Goal: Information Seeking & Learning: Find specific fact

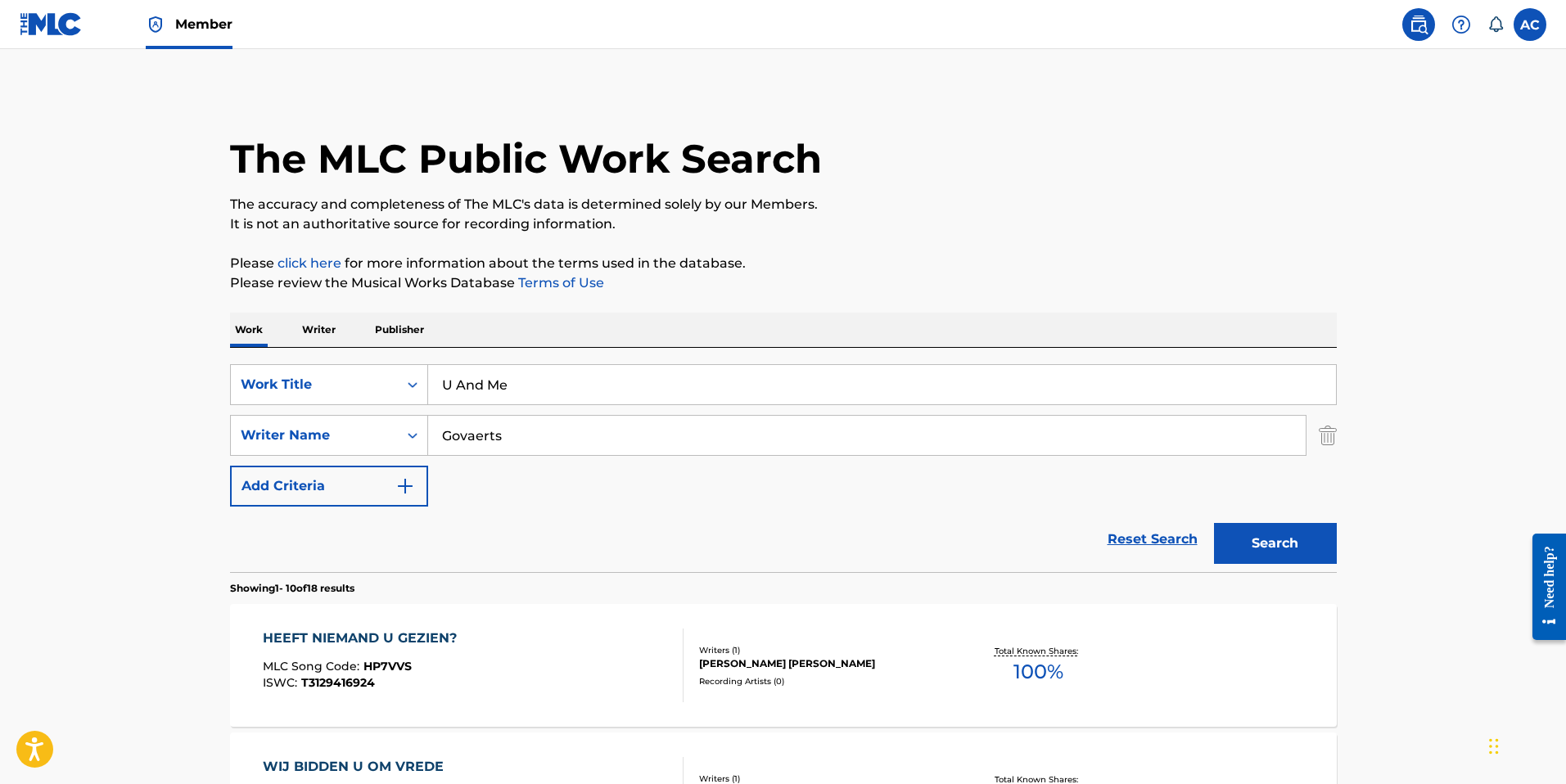
click at [182, 21] on span "Member" at bounding box center [204, 24] width 58 height 19
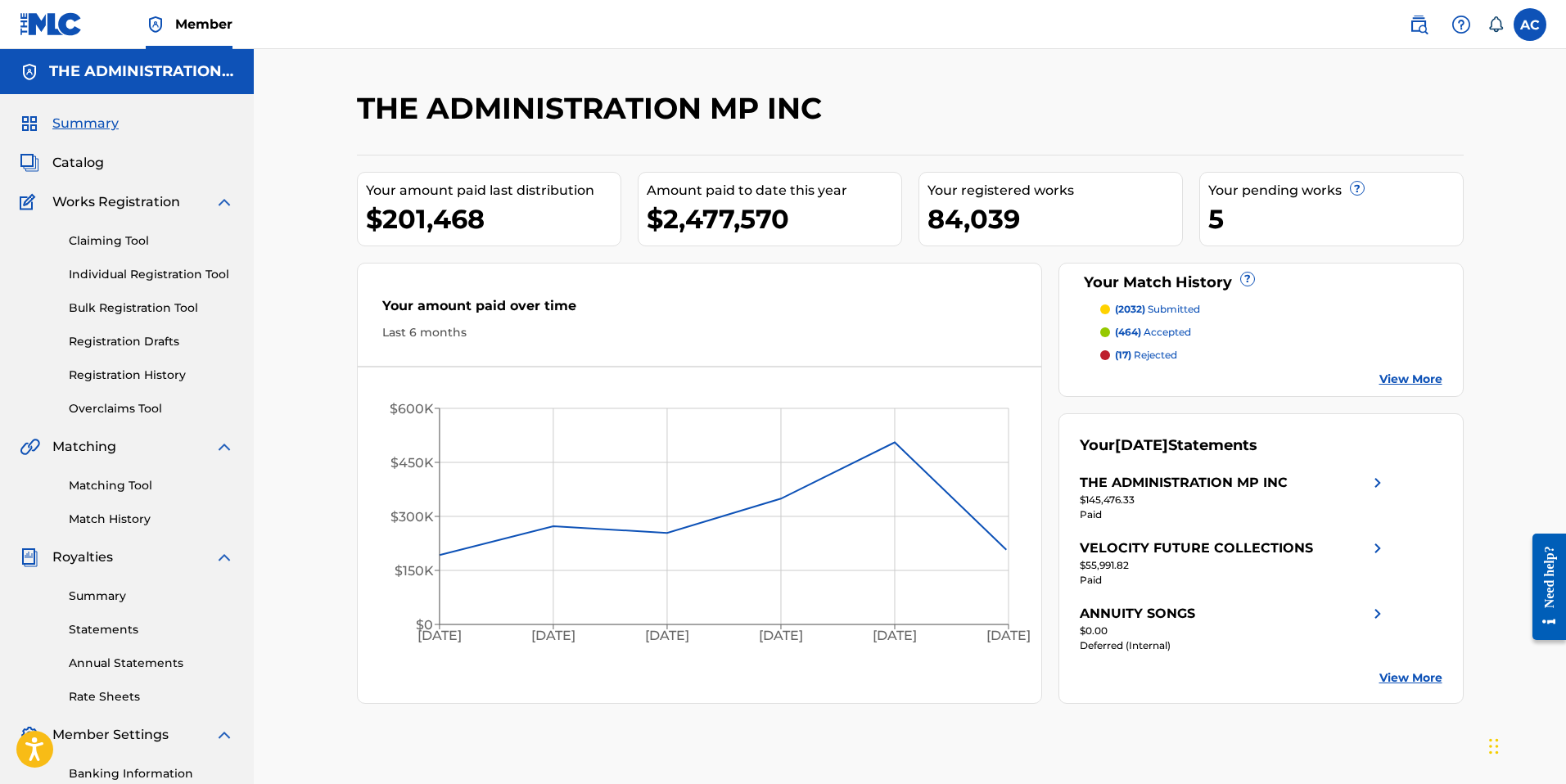
click at [116, 239] on link "Claiming Tool" at bounding box center [151, 241] width 166 height 17
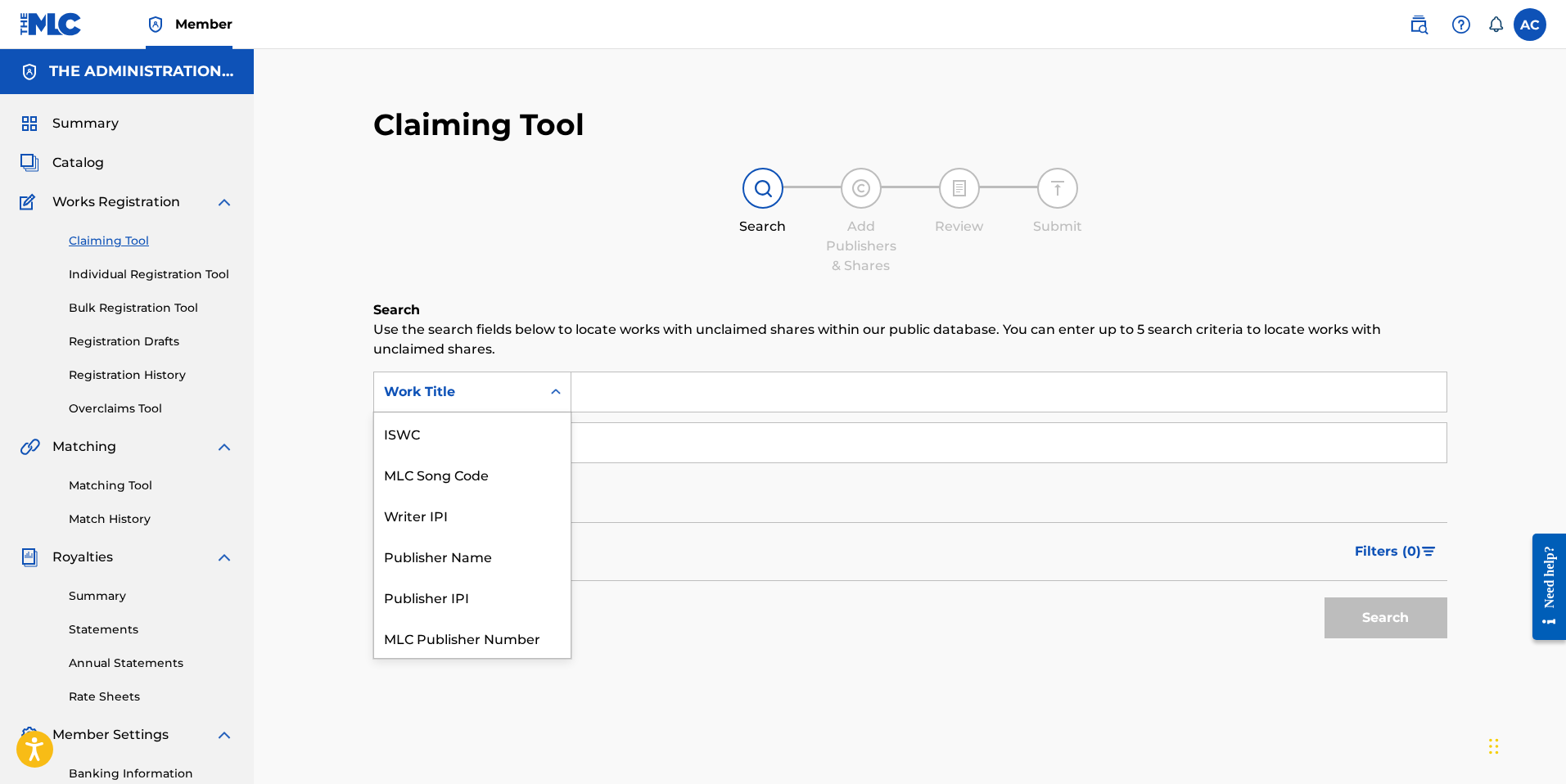
click at [545, 391] on div "Search Form" at bounding box center [555, 392] width 30 height 30
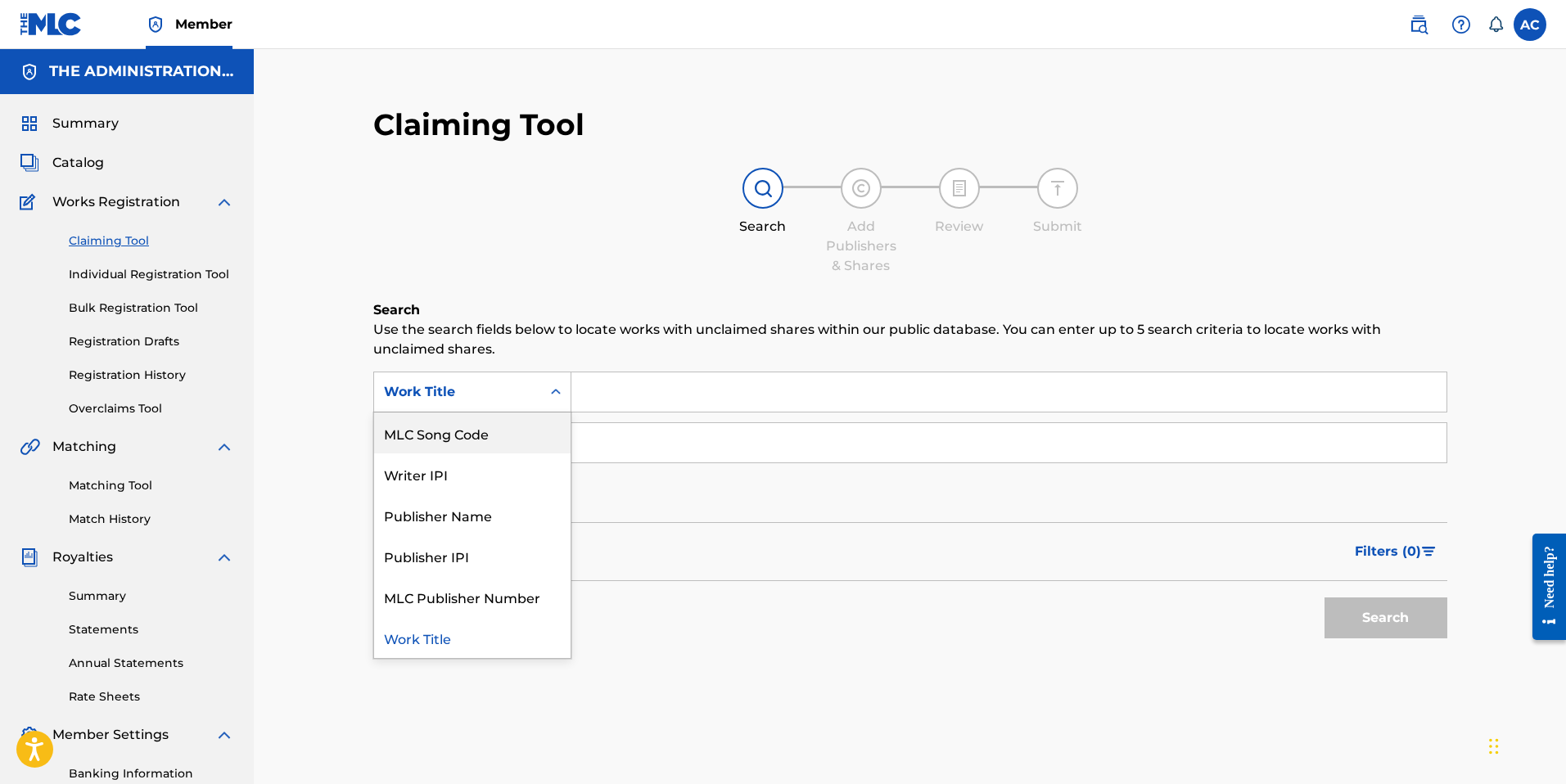
click at [79, 166] on span "Catalog" at bounding box center [78, 163] width 52 height 19
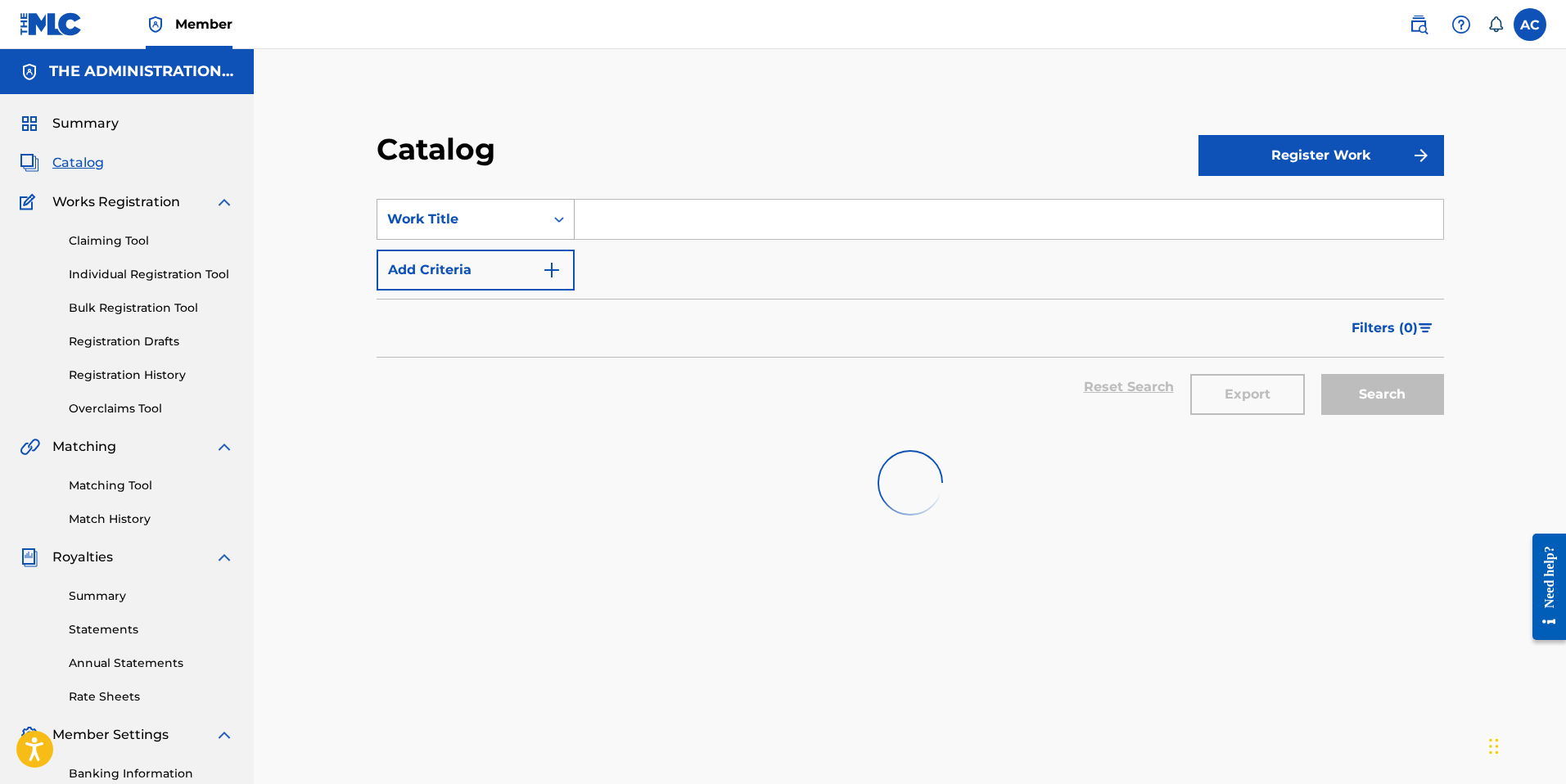
click at [520, 224] on div "Work Title" at bounding box center [460, 219] width 147 height 19
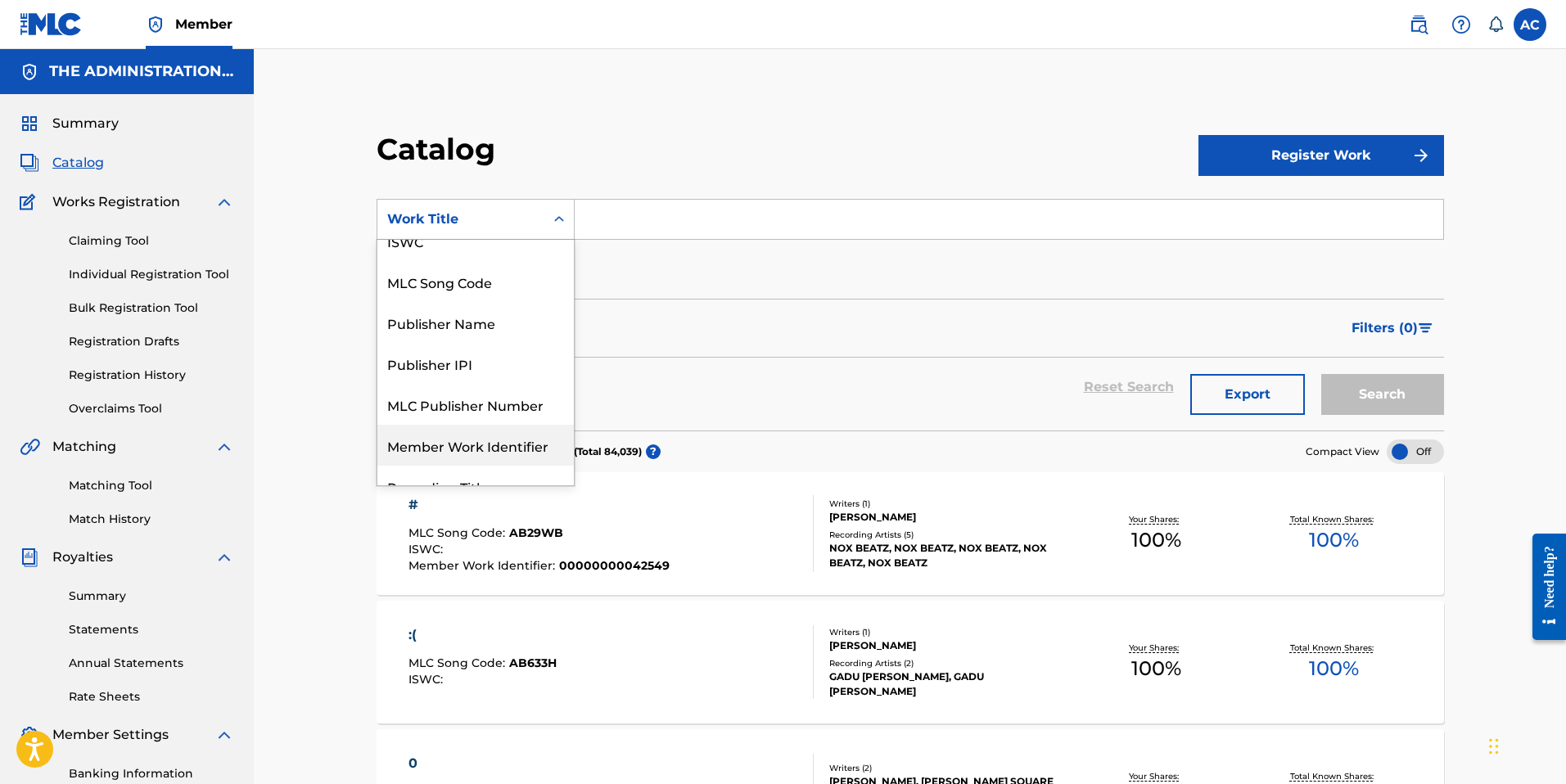
scroll to position [101, 0]
click at [462, 277] on div "MLC Song Code" at bounding box center [475, 282] width 196 height 41
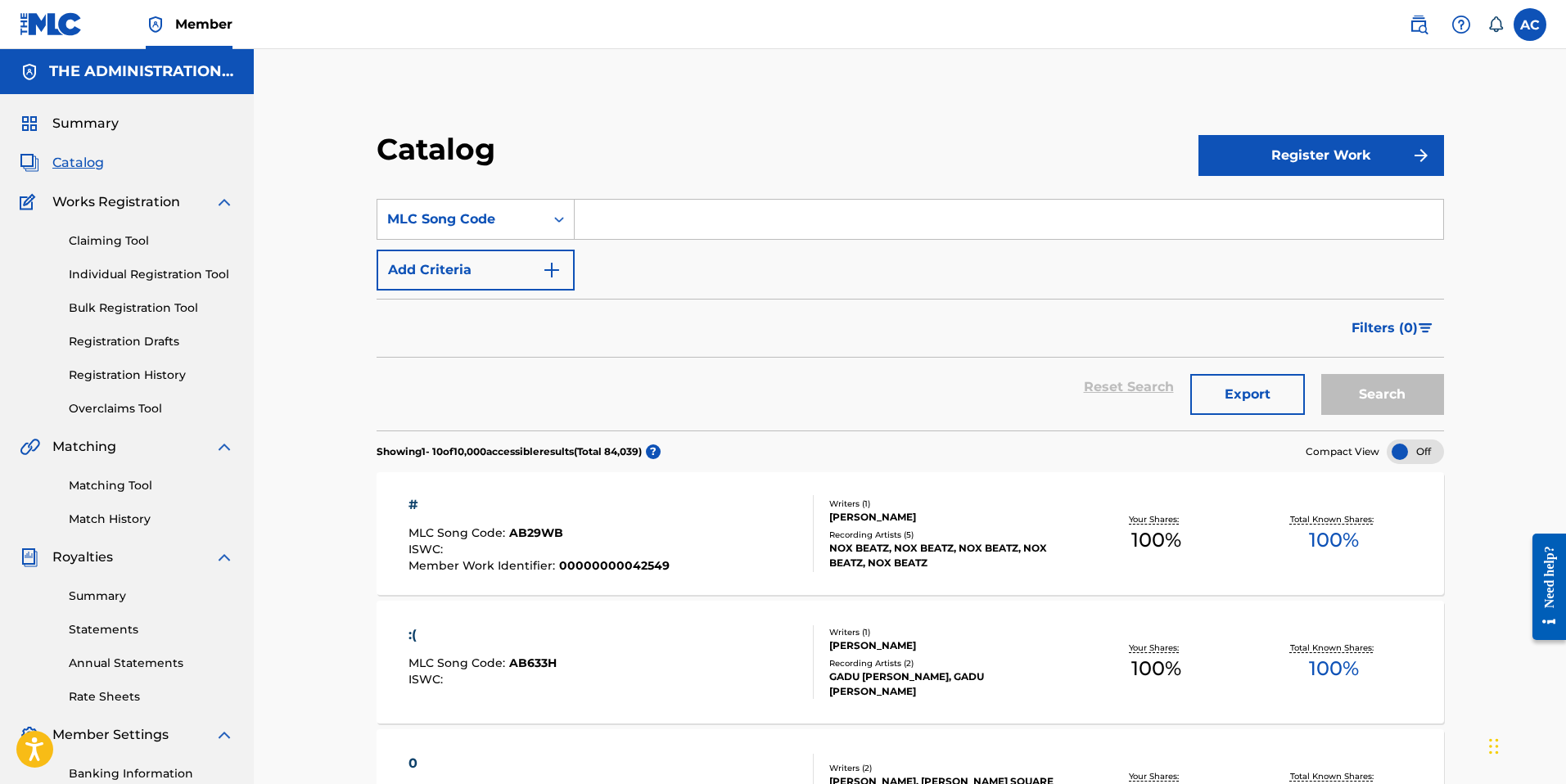
click at [631, 224] on input "Search Form" at bounding box center [1009, 218] width 868 height 39
paste input "DVC0H7"
type input "DVC0H7"
click at [1389, 376] on button "Search" at bounding box center [1383, 394] width 123 height 41
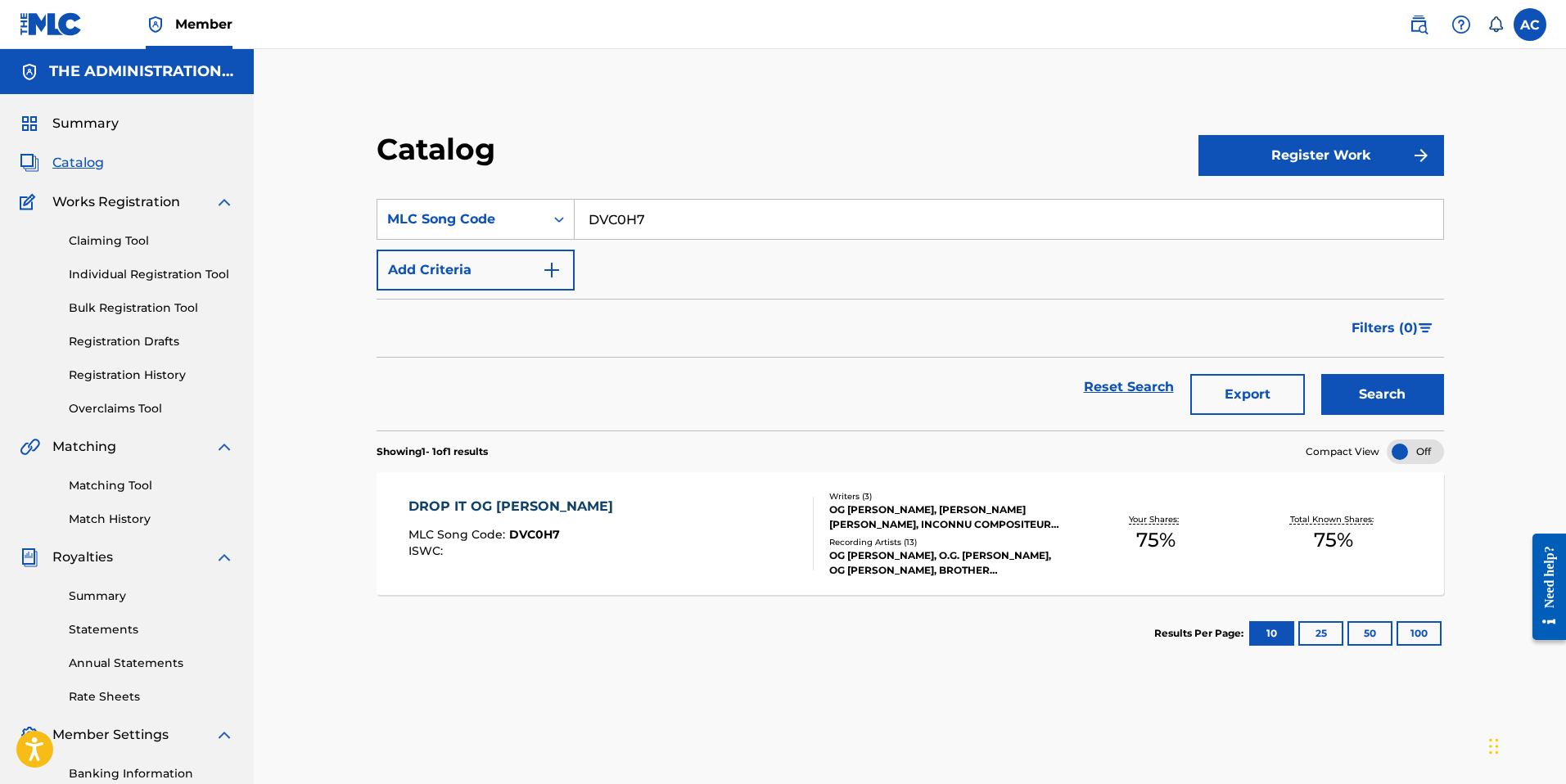
click at [565, 530] on div "DROP IT OG [PERSON_NAME] C MLC Song Code : DVC0H7 ISWC :" at bounding box center [611, 533] width 406 height 74
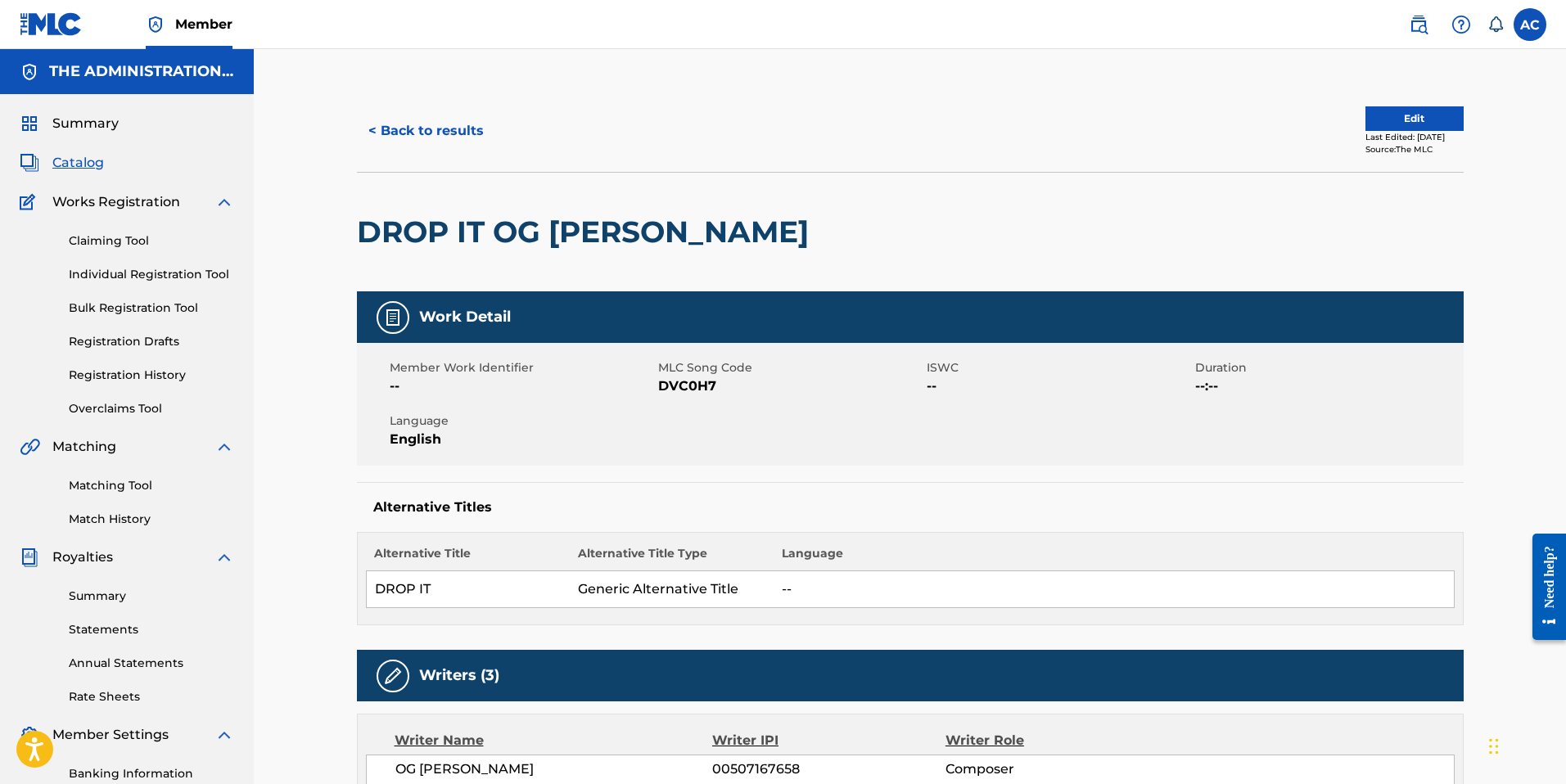
click at [434, 128] on button "< Back to results" at bounding box center [426, 131] width 139 height 41
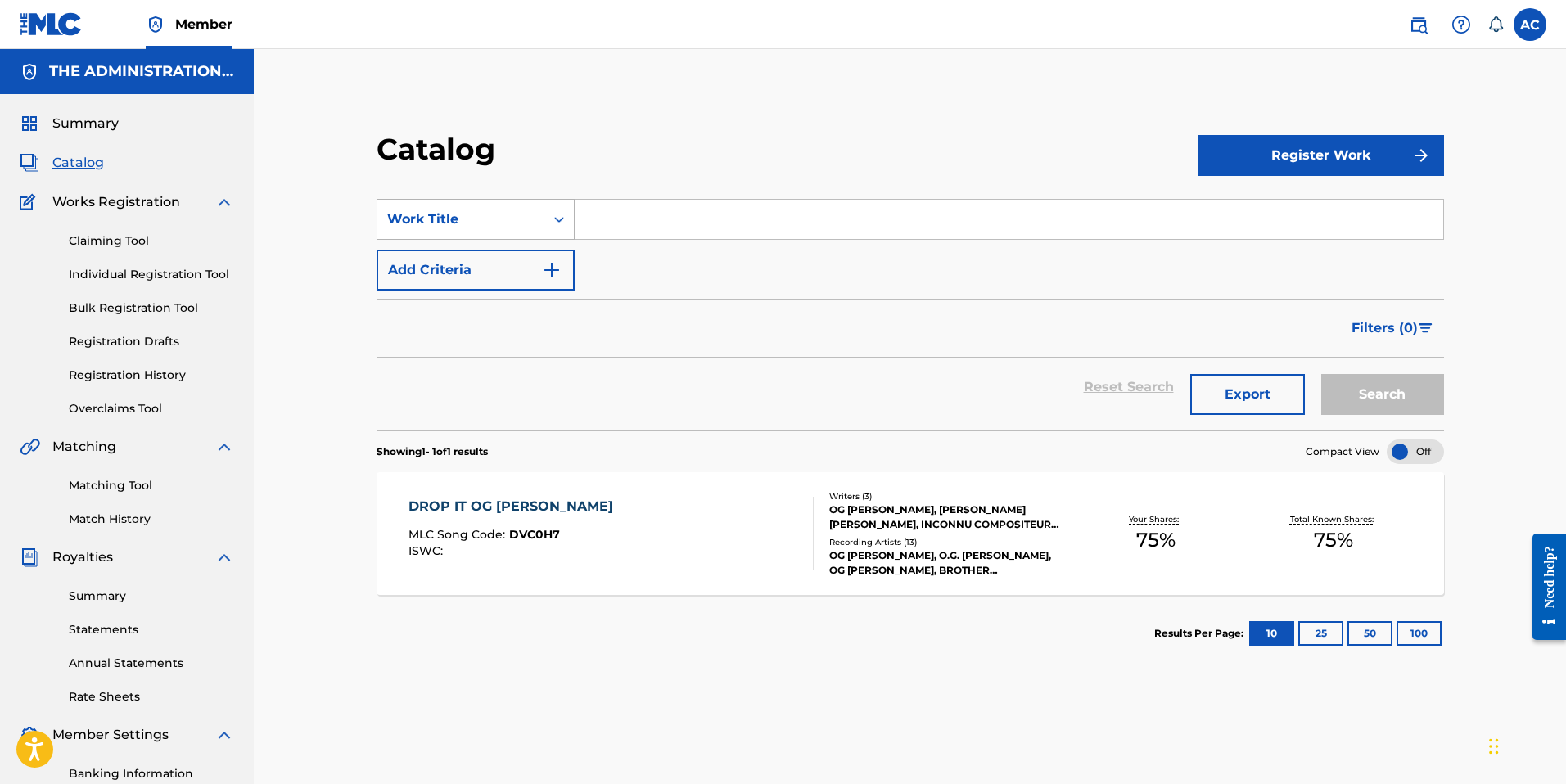
click at [554, 222] on icon "Search Form" at bounding box center [558, 218] width 16 height 16
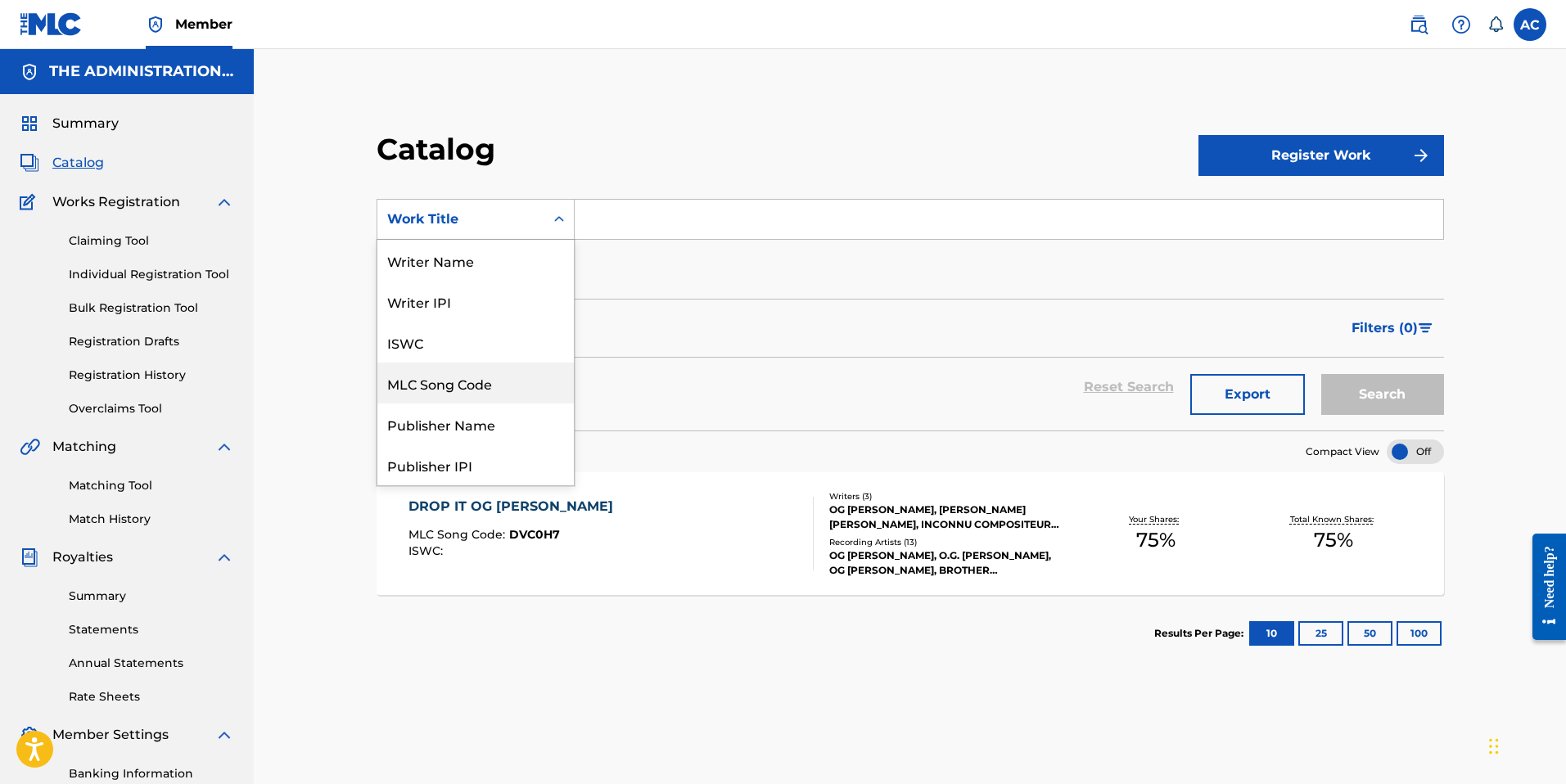
click at [467, 392] on div "MLC Song Code" at bounding box center [475, 383] width 196 height 41
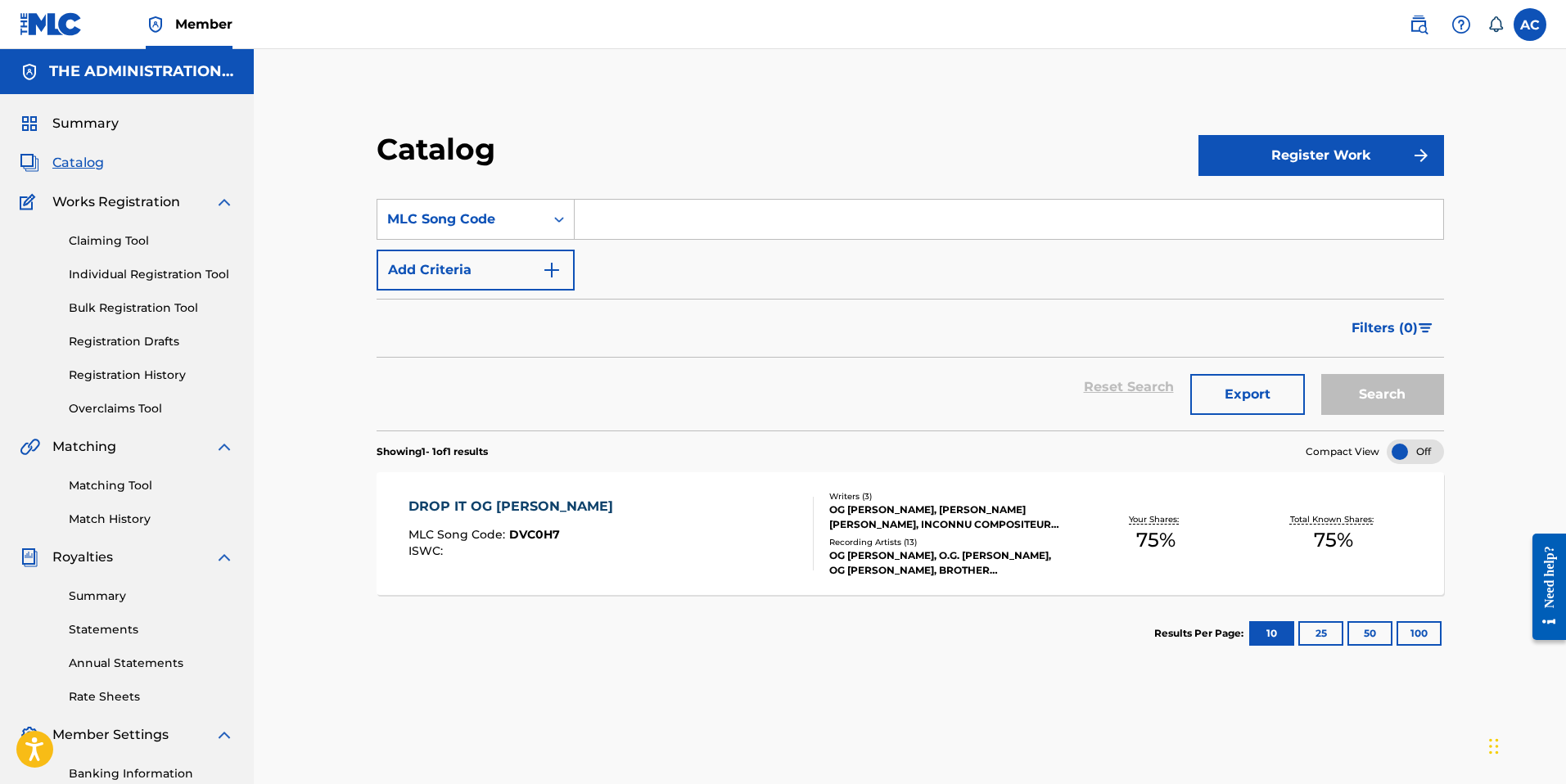
click at [644, 211] on input "Search Form" at bounding box center [1009, 218] width 868 height 39
paste input "BD0SSQ"
type input "BD0SSQ"
click at [1371, 380] on button "Search" at bounding box center [1383, 394] width 123 height 41
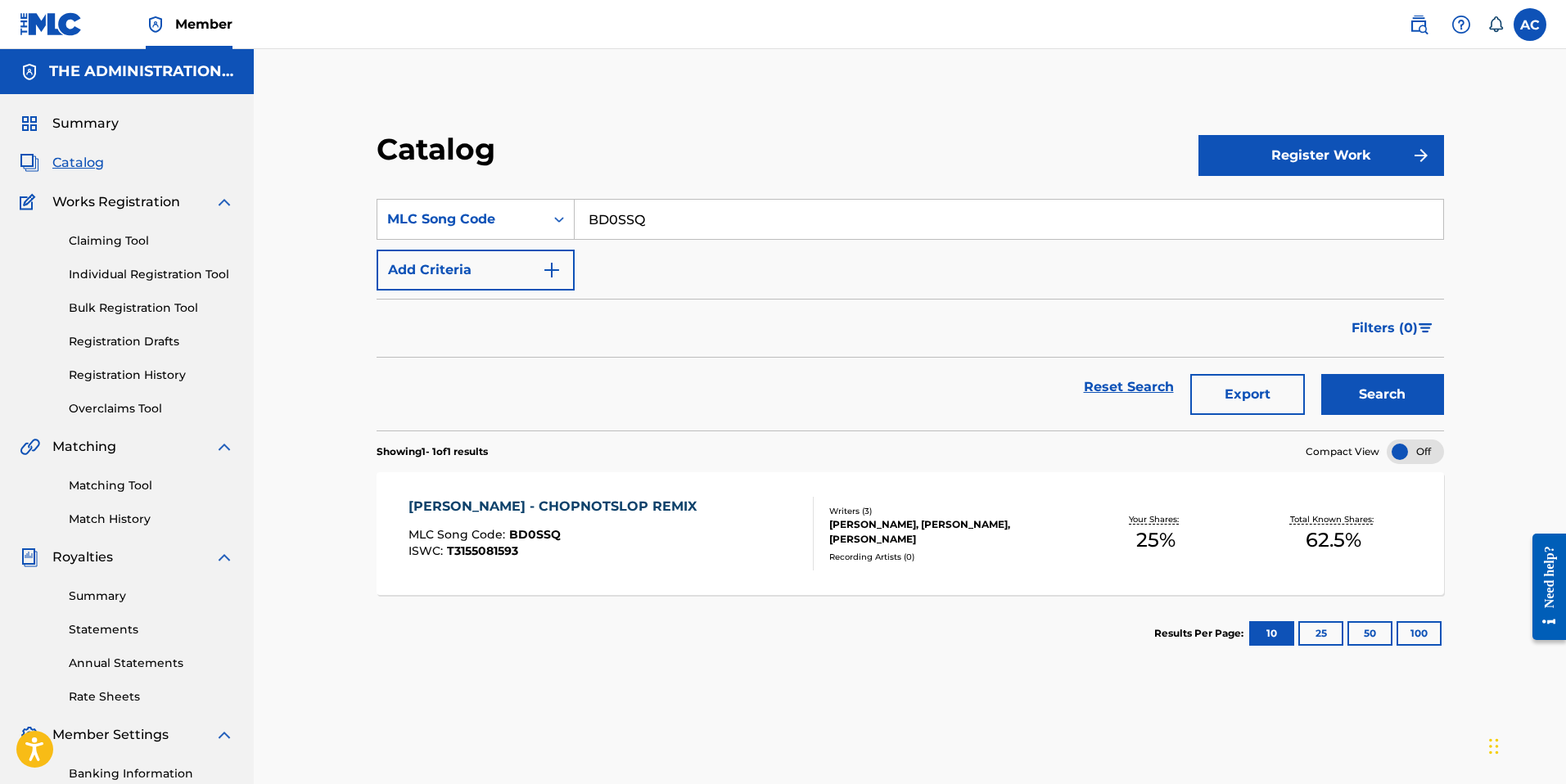
click at [592, 534] on div "MLC Song Code : BD0SSQ" at bounding box center [556, 536] width 296 height 16
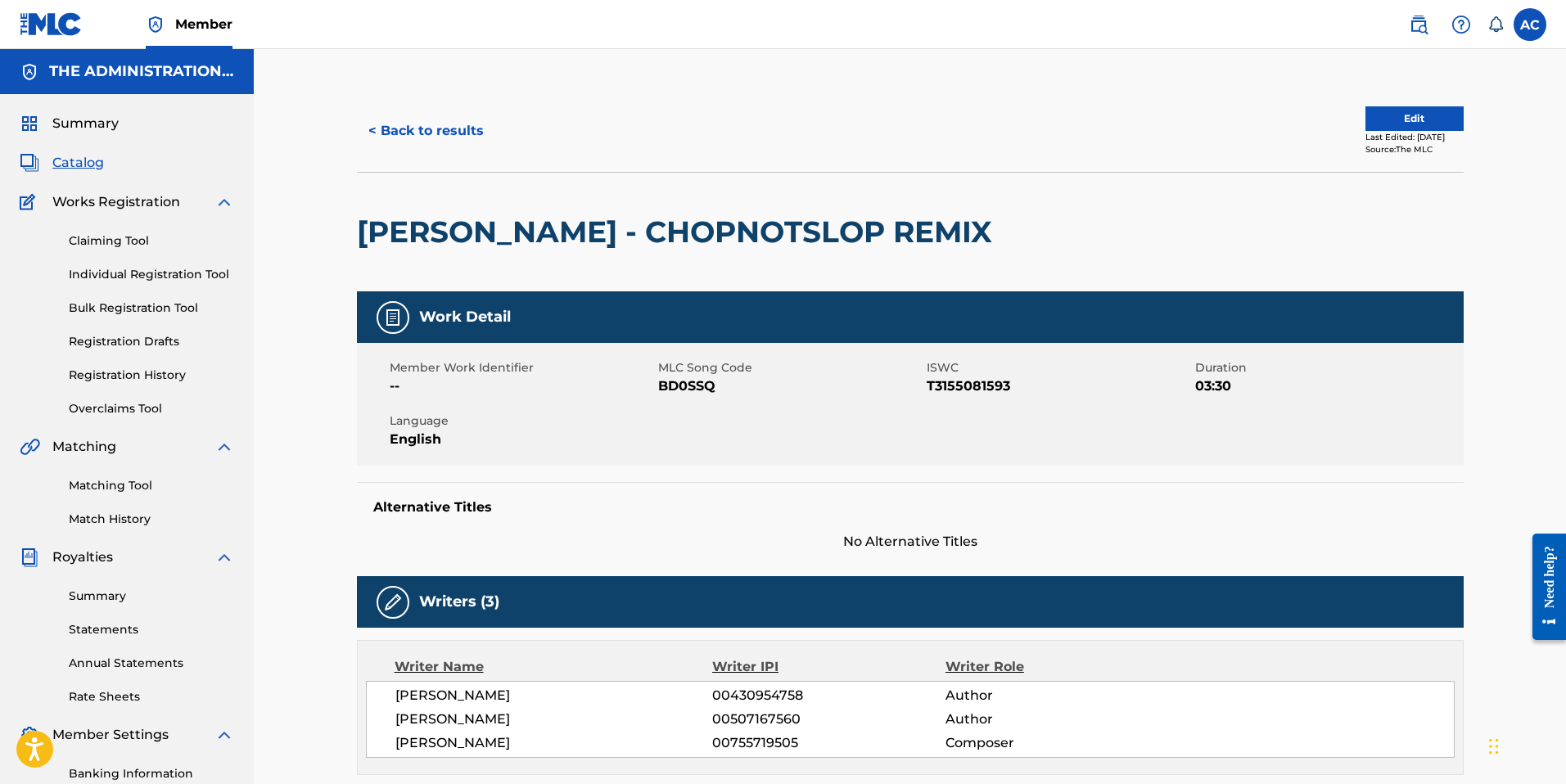
click at [385, 129] on button "< Back to results" at bounding box center [426, 131] width 139 height 41
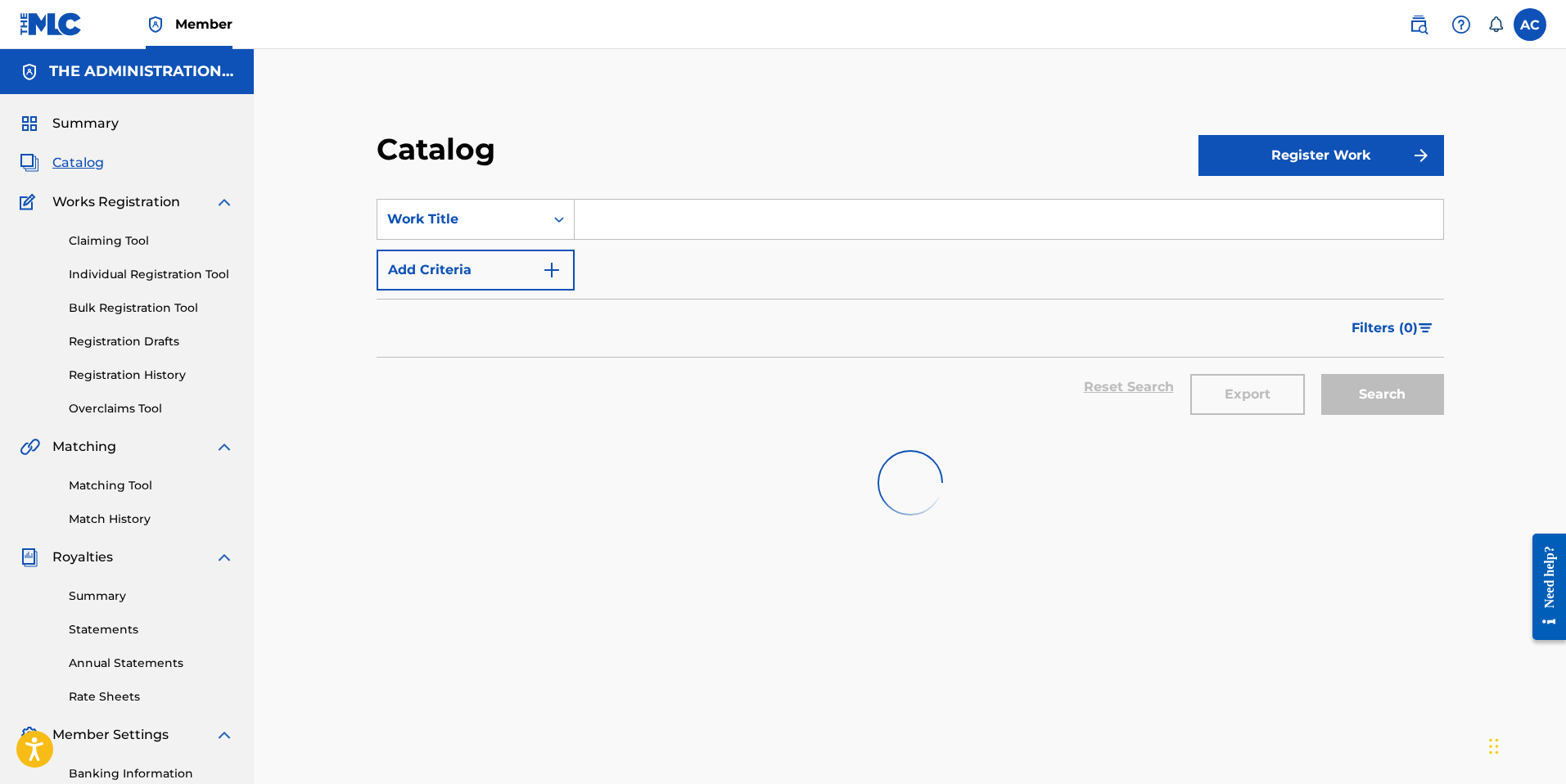
click at [619, 225] on input "Search Form" at bounding box center [1009, 218] width 868 height 39
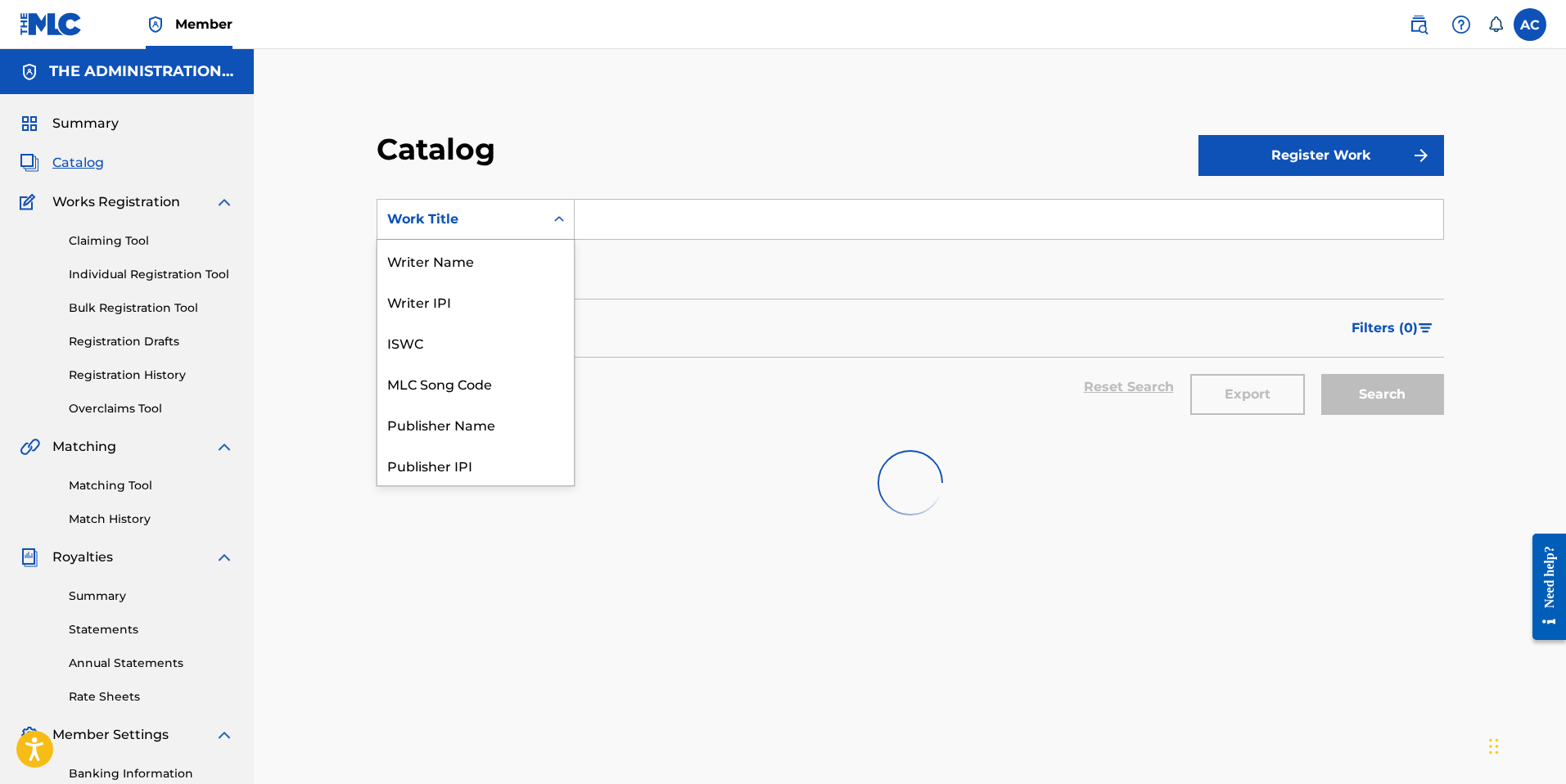
click at [507, 227] on div "Work Title" at bounding box center [460, 219] width 147 height 19
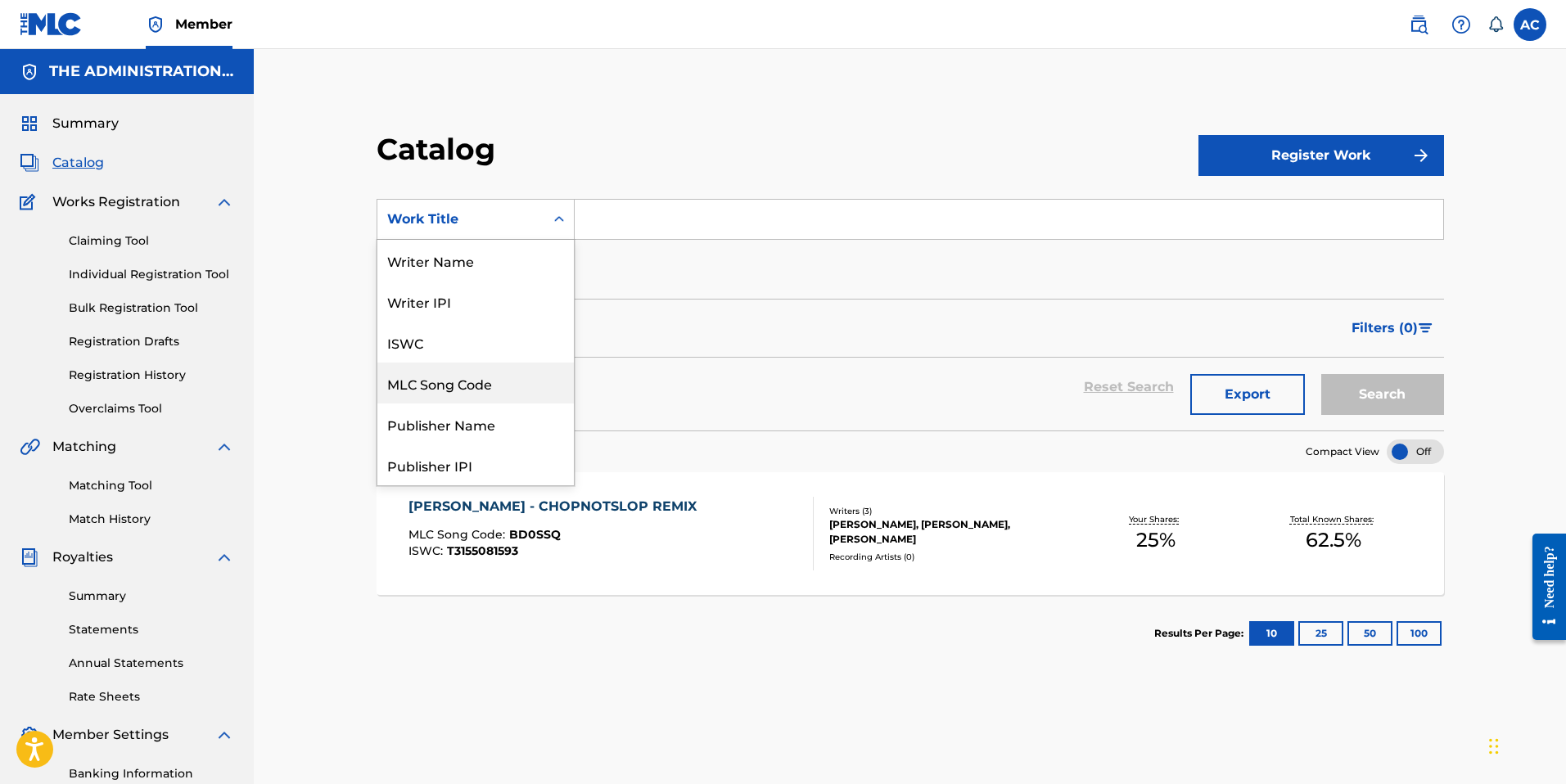
click at [522, 391] on div "MLC Song Code" at bounding box center [475, 383] width 196 height 41
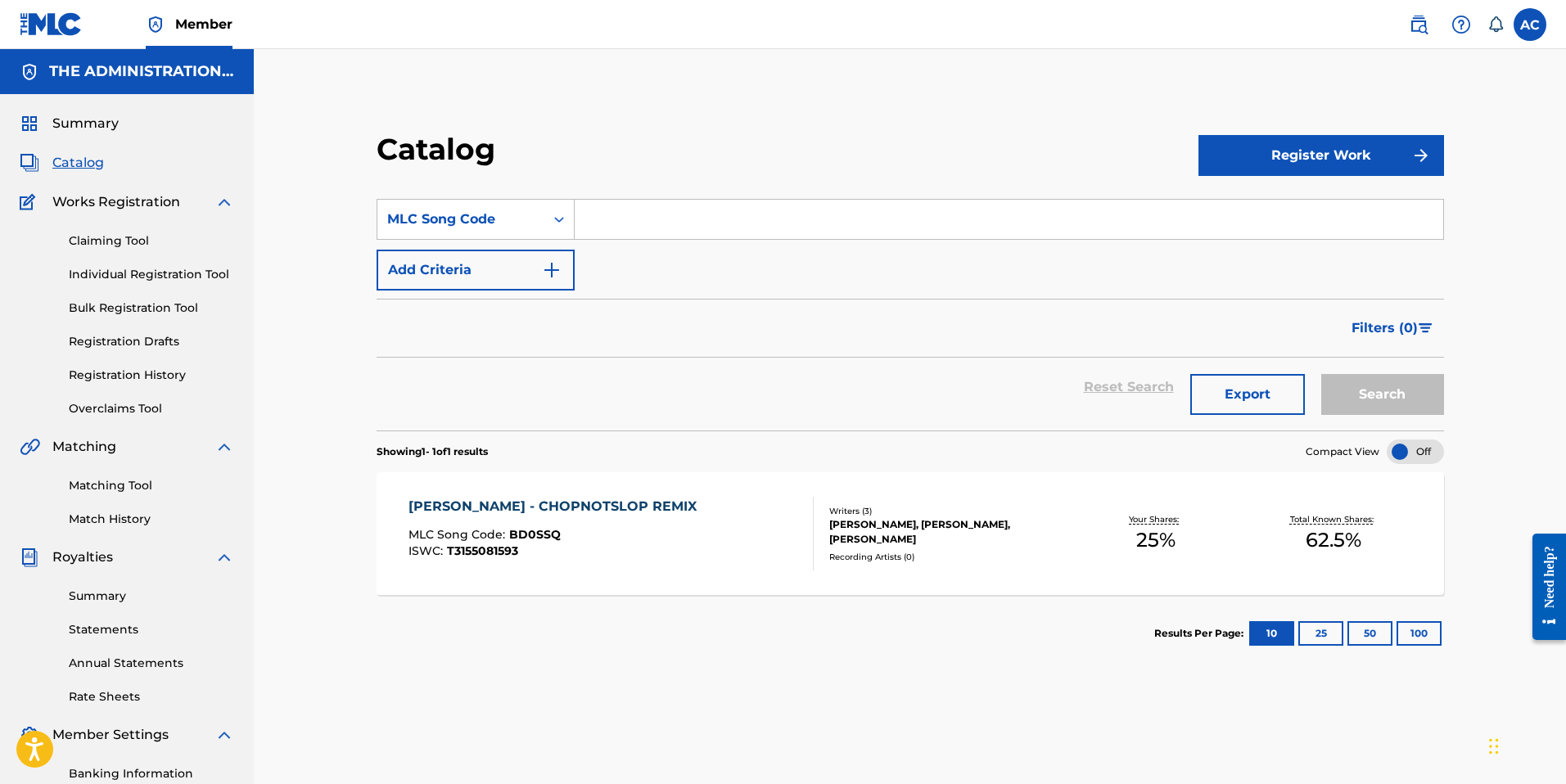
click at [630, 216] on input "Search Form" at bounding box center [1009, 218] width 868 height 39
paste input "GA36DR"
type input "GA36DR"
click at [1414, 417] on div "Reset Search Export Search" at bounding box center [910, 394] width 1067 height 73
click at [1408, 406] on button "Search" at bounding box center [1383, 394] width 123 height 41
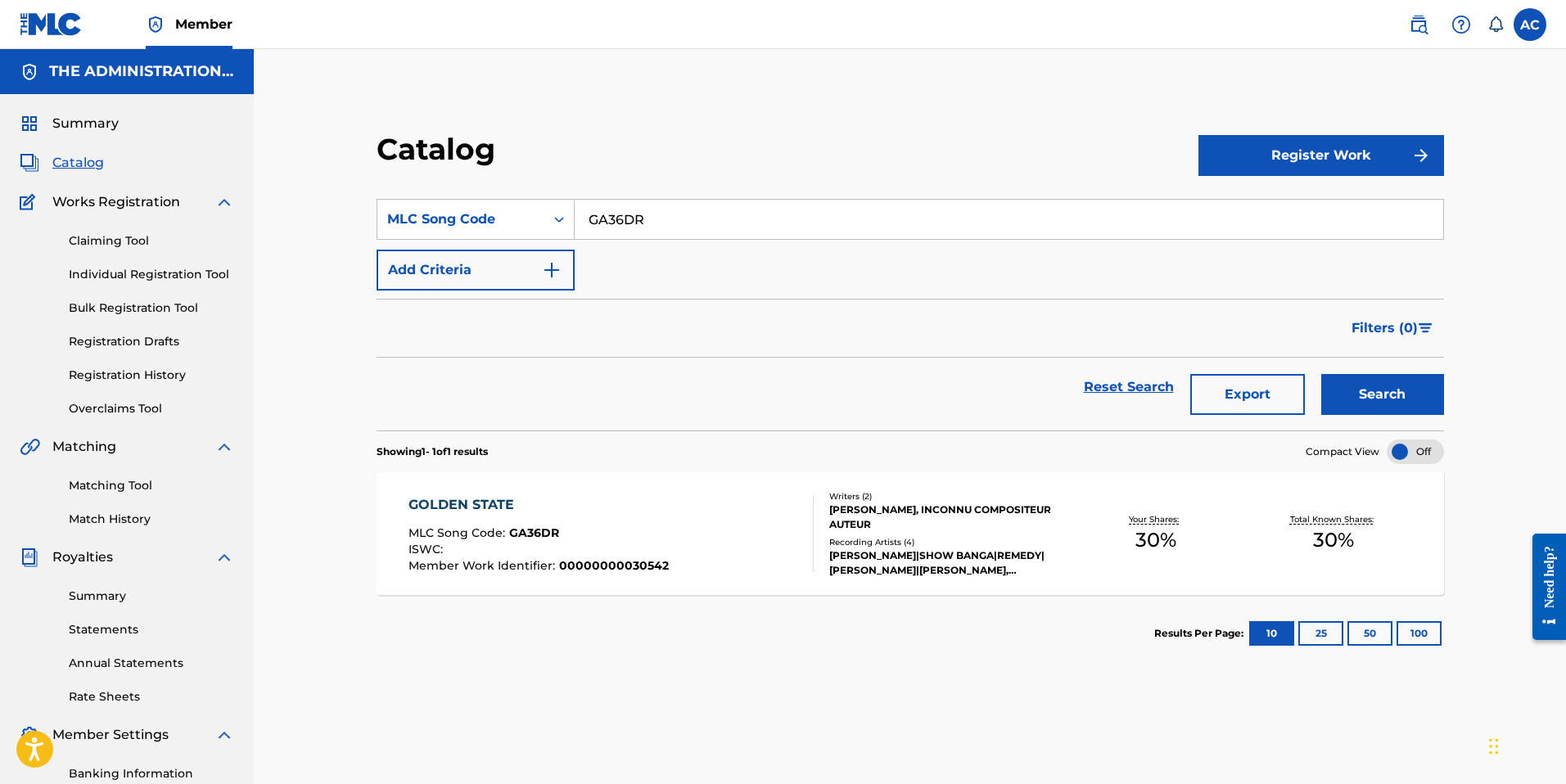
click at [631, 482] on div "GOLDEN STATE MLC Song Code : GA36DR ISWC : Member Work Identifier : 00000000030…" at bounding box center [910, 534] width 1067 height 123
